Goal: Information Seeking & Learning: Learn about a topic

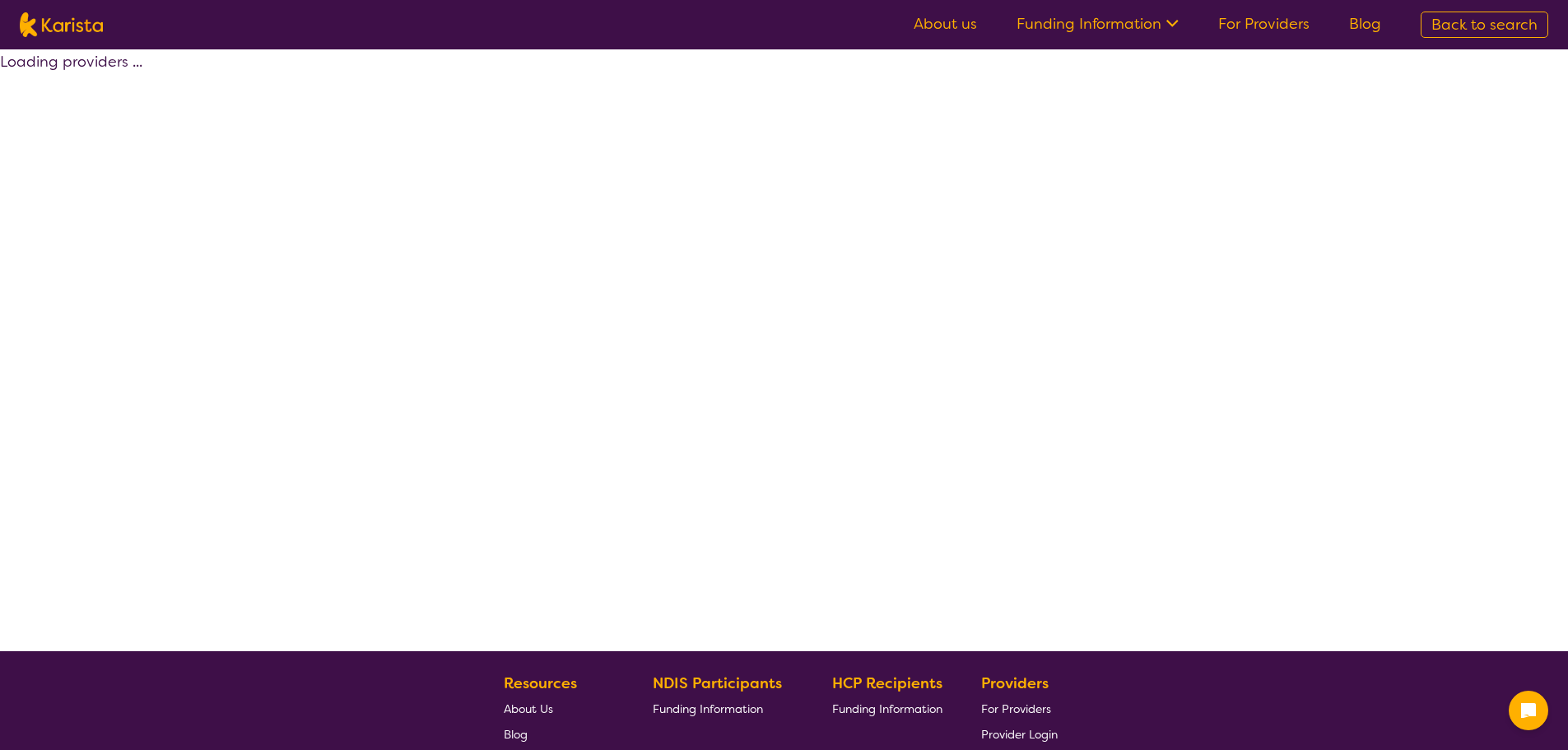
select select "by_score"
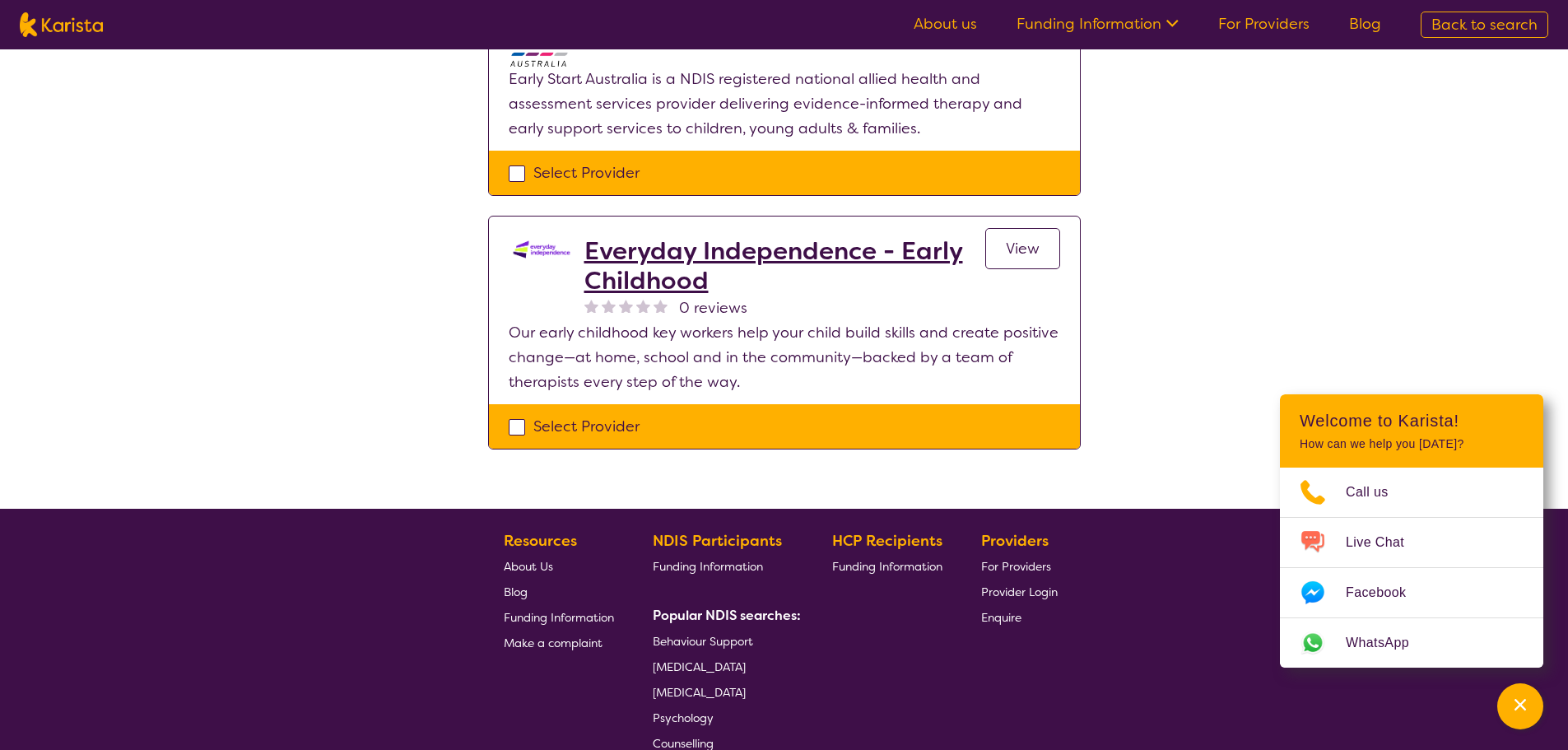
scroll to position [988, 0]
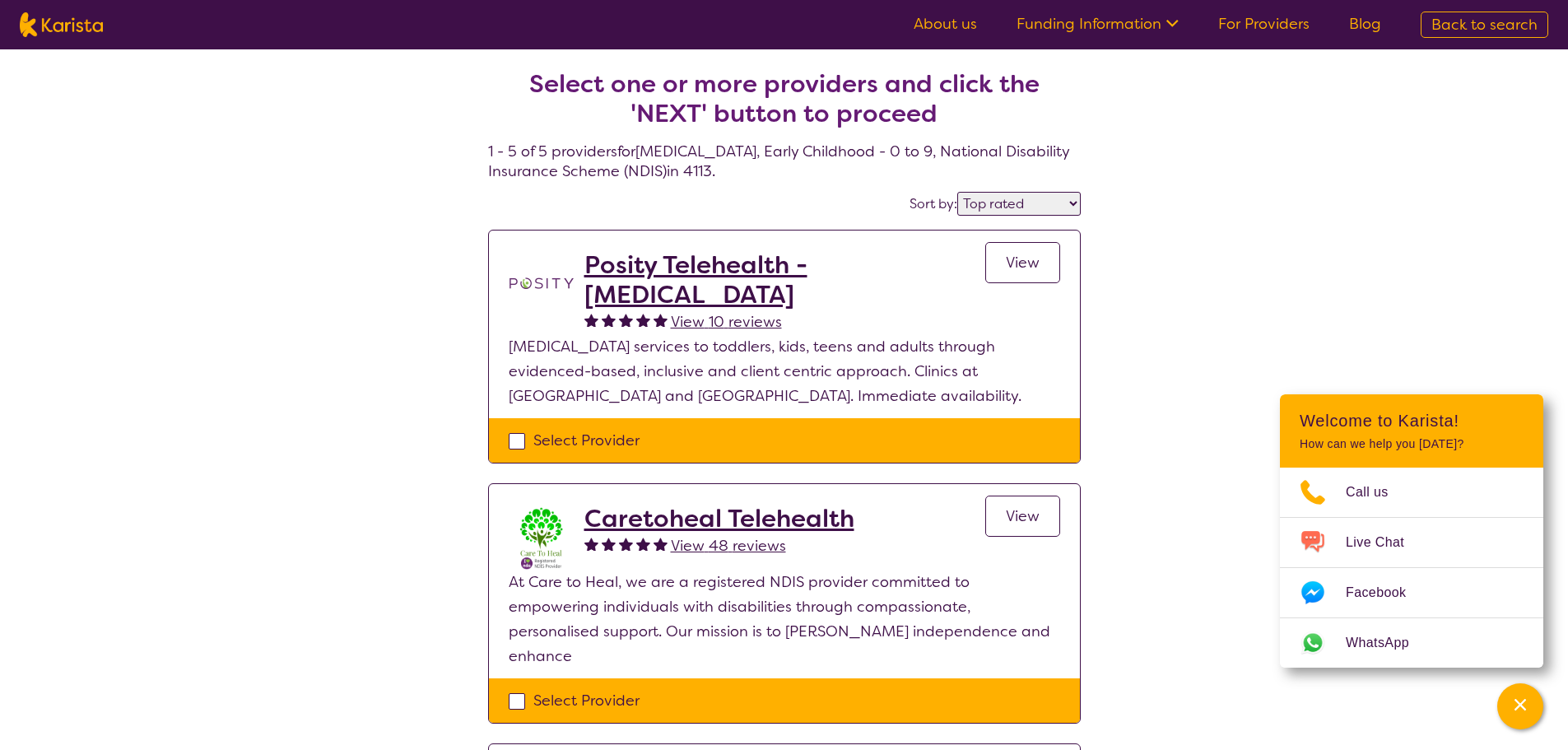
select select "by_score"
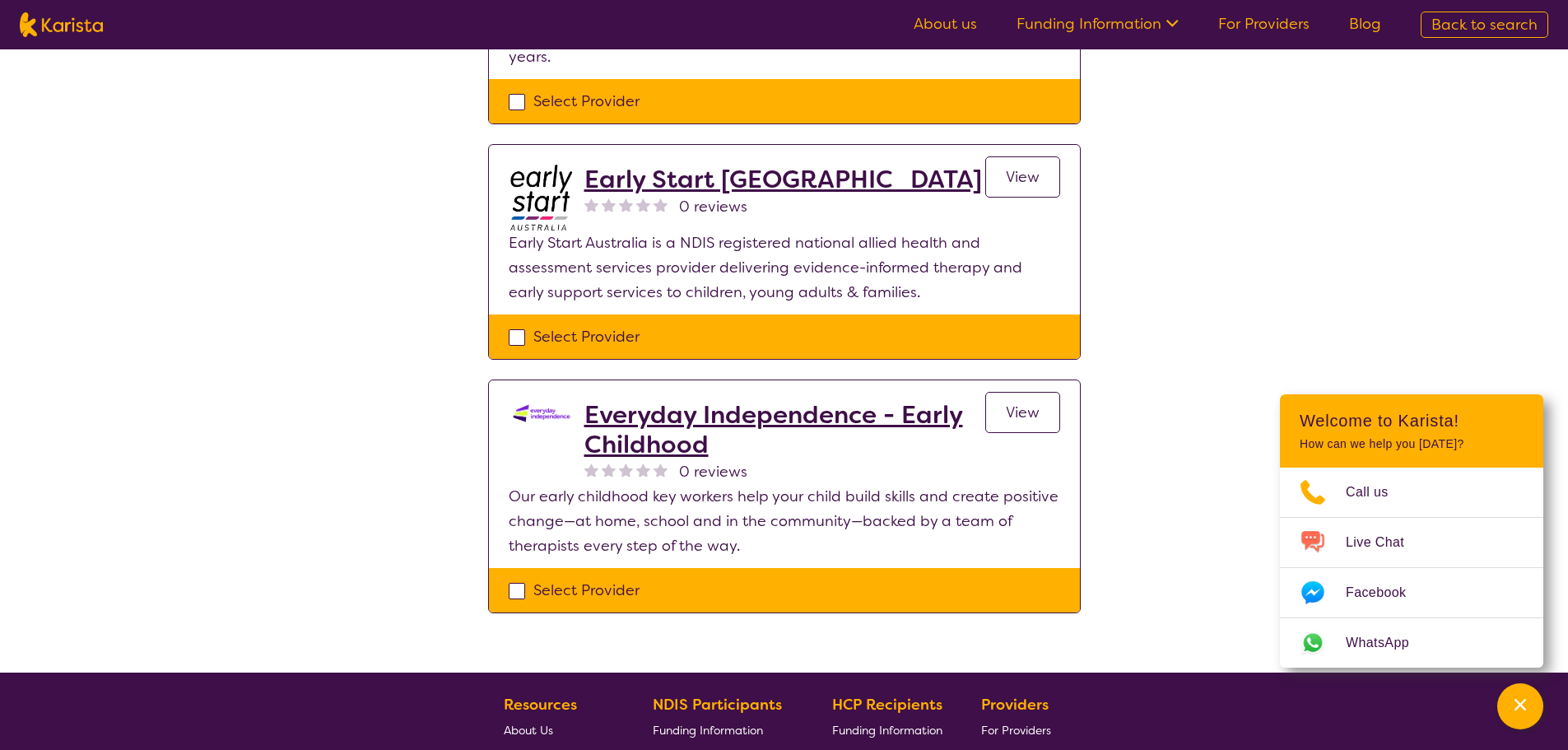
click at [56, 19] on img at bounding box center [61, 25] width 83 height 25
select select "[MEDICAL_DATA]"
select select "CH"
select select "NDIS"
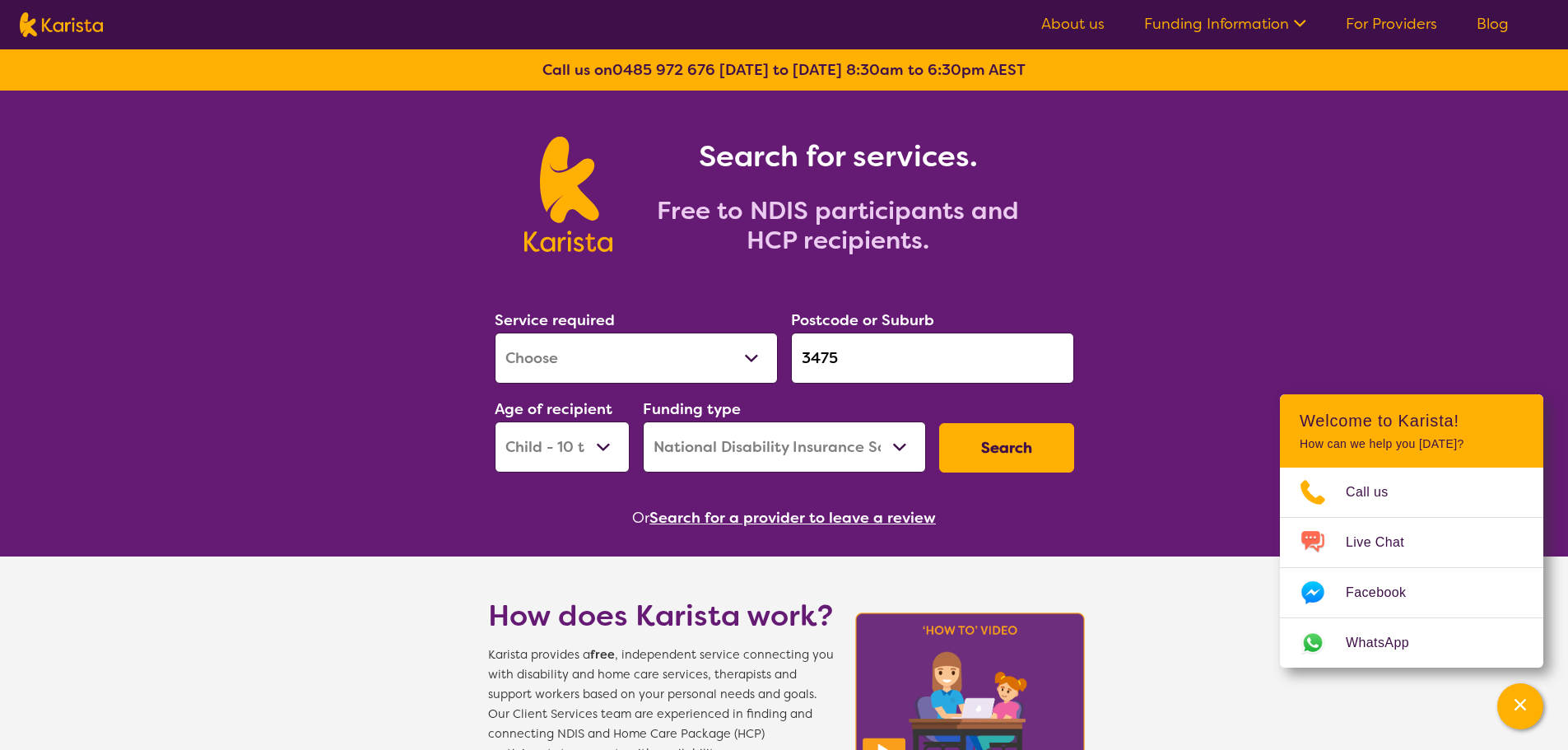
click at [911, 365] on input "3475" at bounding box center [932, 358] width 283 height 51
drag, startPoint x: 870, startPoint y: 357, endPoint x: 540, endPoint y: 320, distance: 332.1
click at [540, 320] on div "Service required Allied Health Assistant Assessment ([MEDICAL_DATA] or [MEDICAL…" at bounding box center [784, 390] width 593 height 178
paste input "4224"
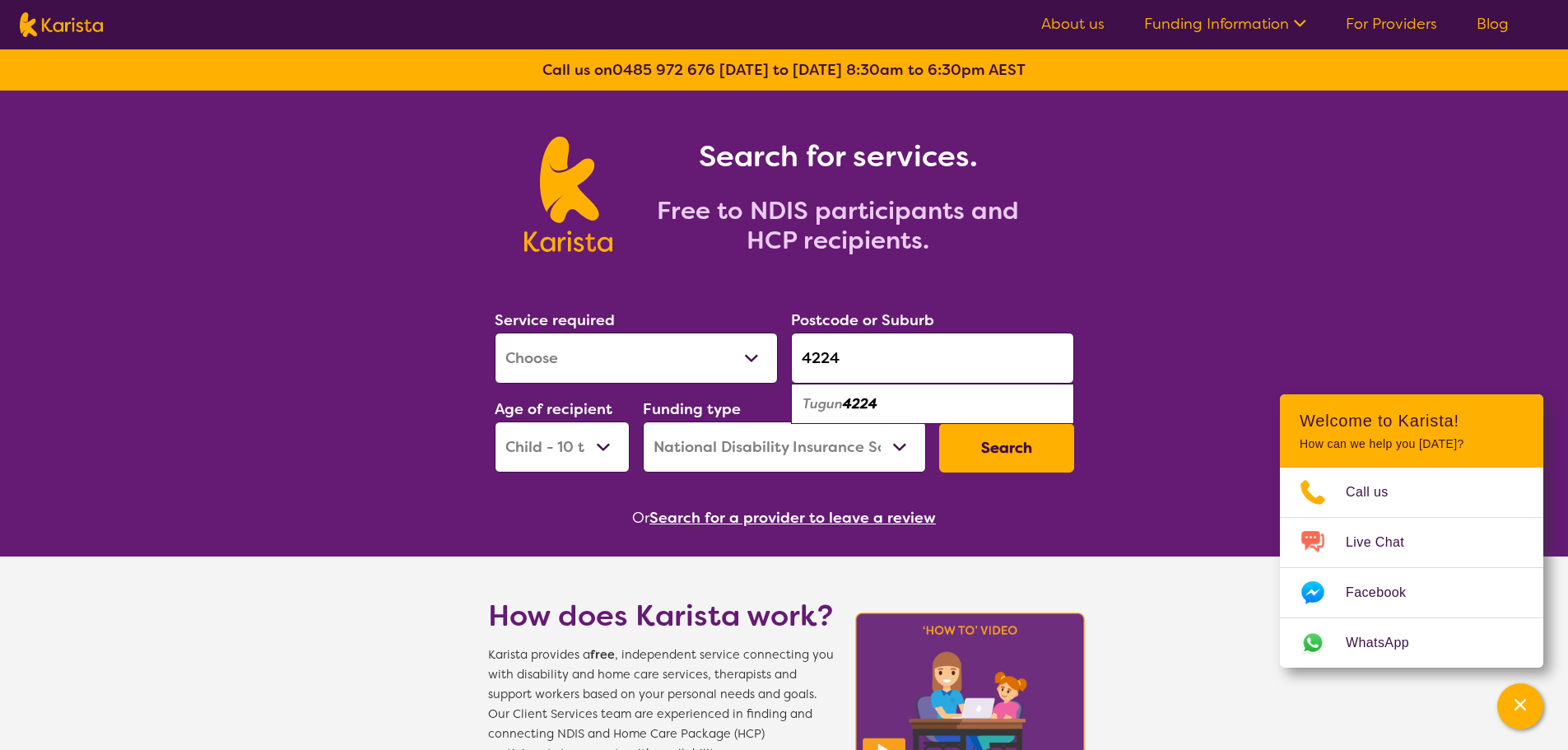
type input "4224"
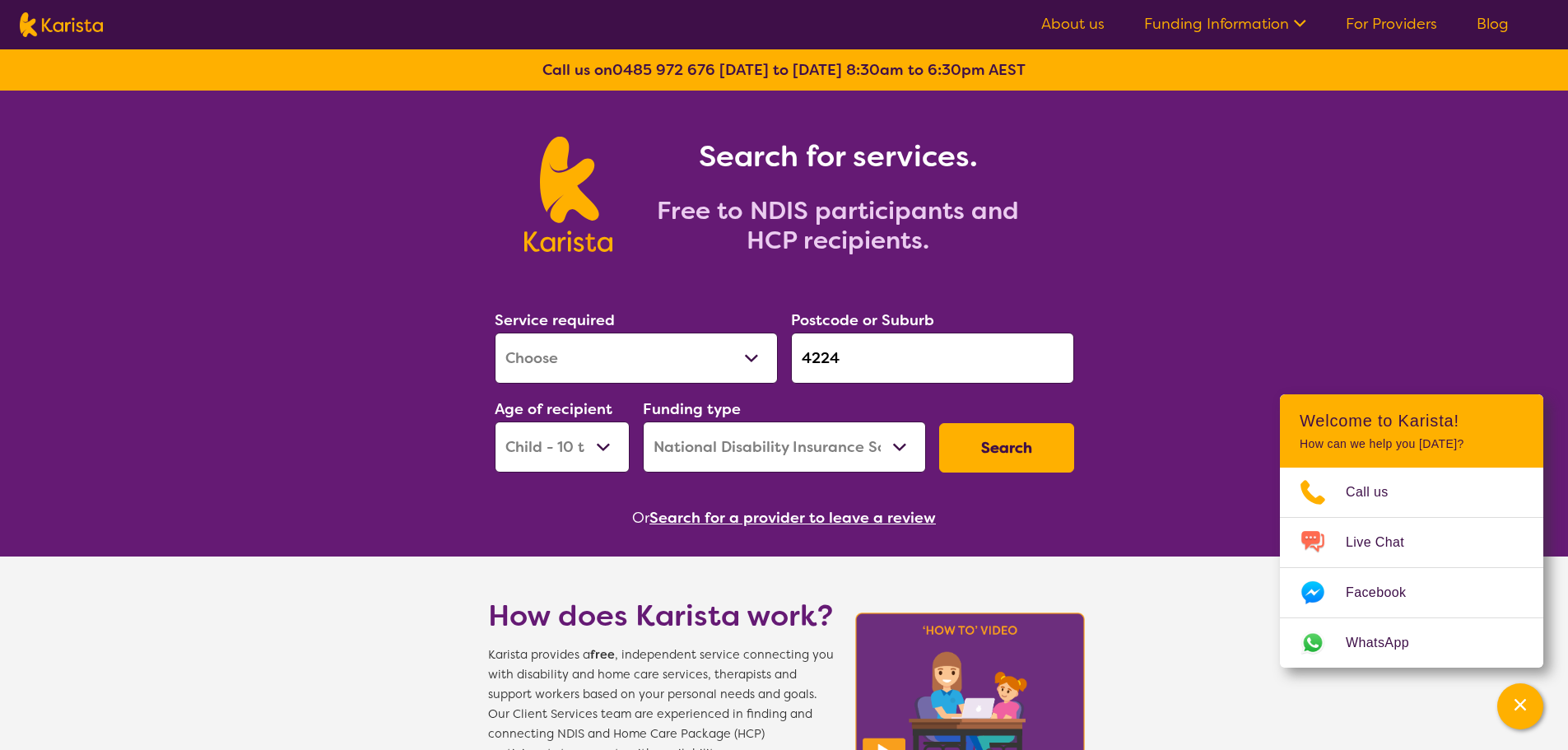
click at [720, 342] on select "Allied Health Assistant Assessment ([MEDICAL_DATA] or [MEDICAL_DATA]) Behaviour…" at bounding box center [636, 358] width 283 height 51
select select "Domestic and home help"
click at [495, 333] on select "Allied Health Assistant Assessment ([MEDICAL_DATA] or [MEDICAL_DATA]) Behaviour…" at bounding box center [636, 358] width 283 height 51
drag, startPoint x: 559, startPoint y: 452, endPoint x: 559, endPoint y: 471, distance: 19.0
click at [559, 452] on select "Early Childhood - 0 to 9 Child - 10 to 11 Adolescent - 12 to 17 Adult - 18 to 6…" at bounding box center [562, 447] width 135 height 51
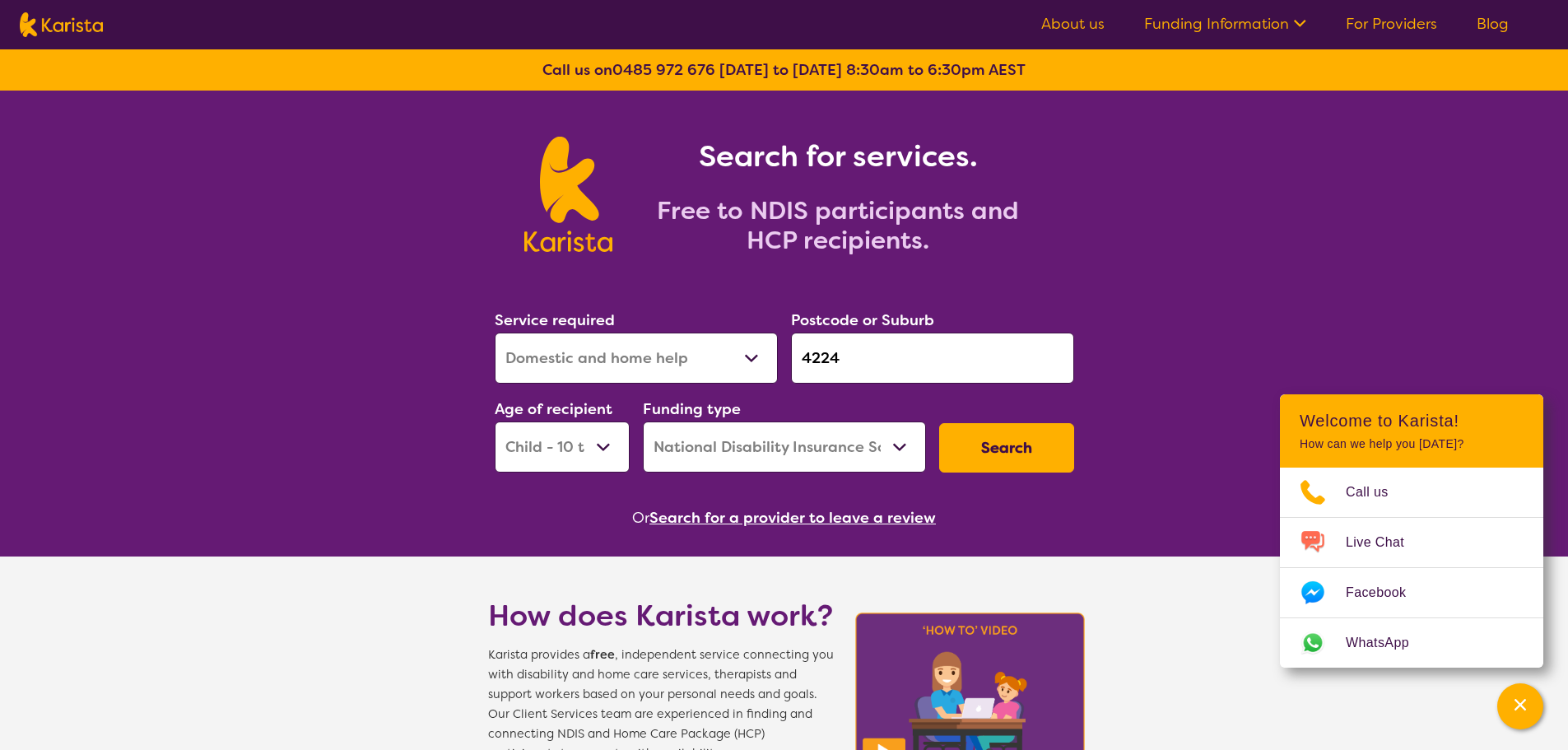
select select "AD"
click at [495, 422] on select "Early Childhood - 0 to 9 Child - 10 to 11 Adolescent - 12 to 17 Adult - 18 to 6…" at bounding box center [562, 447] width 135 height 51
click at [1031, 450] on button "Search" at bounding box center [1006, 448] width 135 height 49
